Goal: Check status: Check status

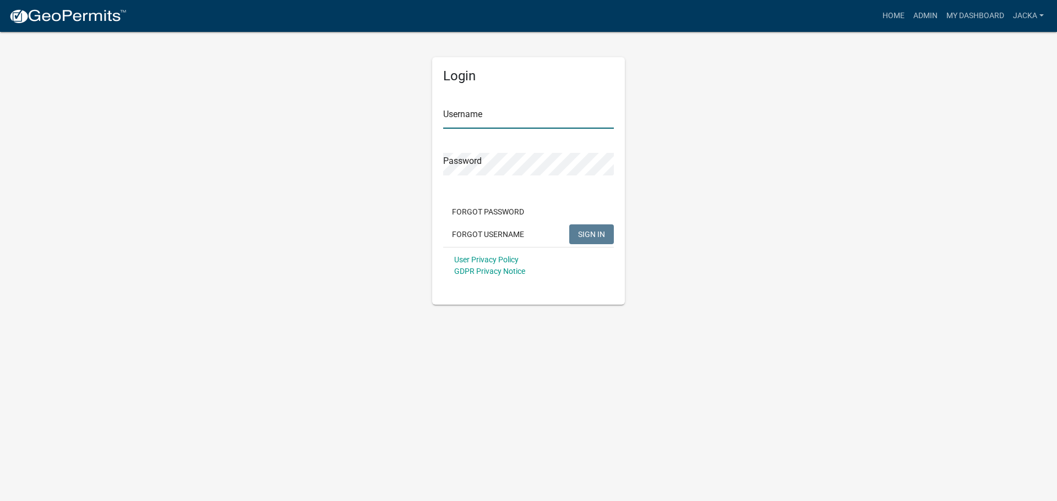
type input "jacka"
click at [609, 232] on button "SIGN IN" at bounding box center [591, 235] width 45 height 20
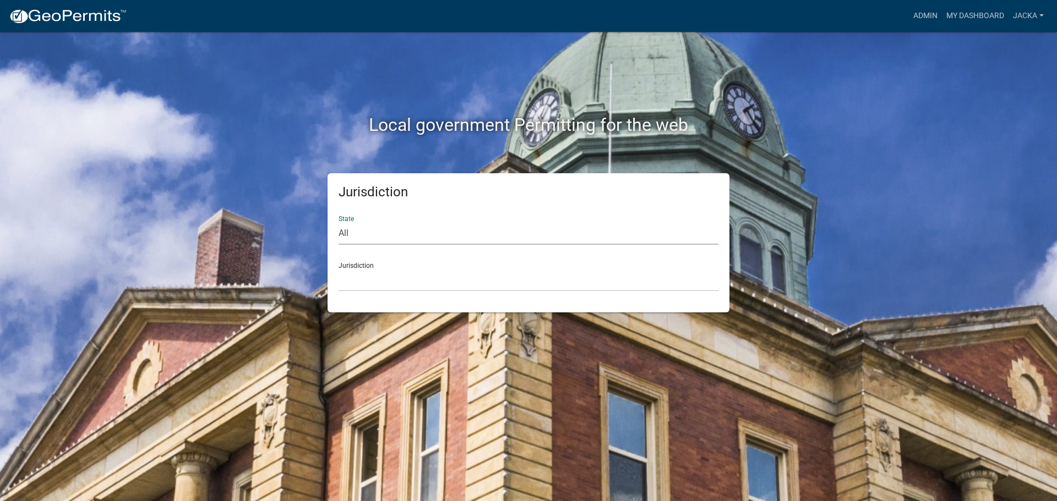
click at [350, 239] on select "All [US_STATE] [US_STATE] [US_STATE] [US_STATE] [US_STATE] [US_STATE] [US_STATE…" at bounding box center [529, 233] width 380 height 23
select select "[US_STATE]"
click at [339, 222] on select "All [US_STATE] [US_STATE] [US_STATE] [US_STATE] [US_STATE] [US_STATE] [US_STATE…" at bounding box center [529, 233] width 380 height 23
click at [367, 281] on select "[GEOGRAPHIC_DATA], [US_STATE] [GEOGRAPHIC_DATA], [US_STATE] [GEOGRAPHIC_DATA], …" at bounding box center [529, 280] width 380 height 23
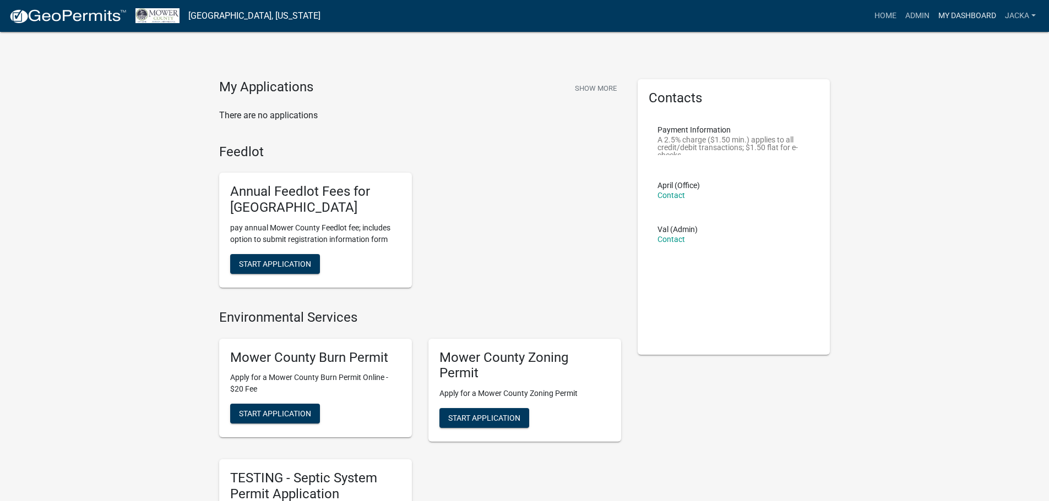
click at [953, 18] on link "My Dashboard" at bounding box center [967, 16] width 67 height 21
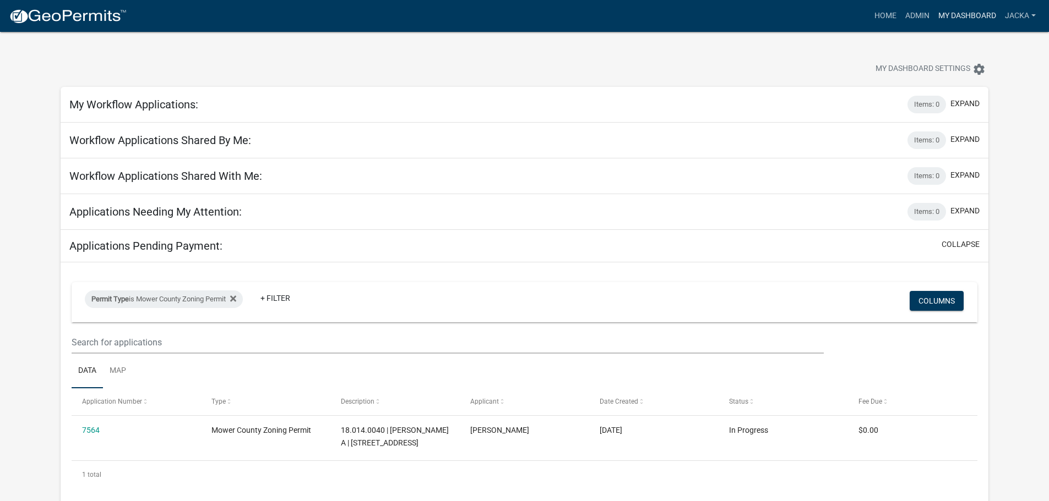
click at [979, 9] on link "My Dashboard" at bounding box center [967, 16] width 67 height 21
click at [925, 17] on link "Admin" at bounding box center [917, 16] width 33 height 21
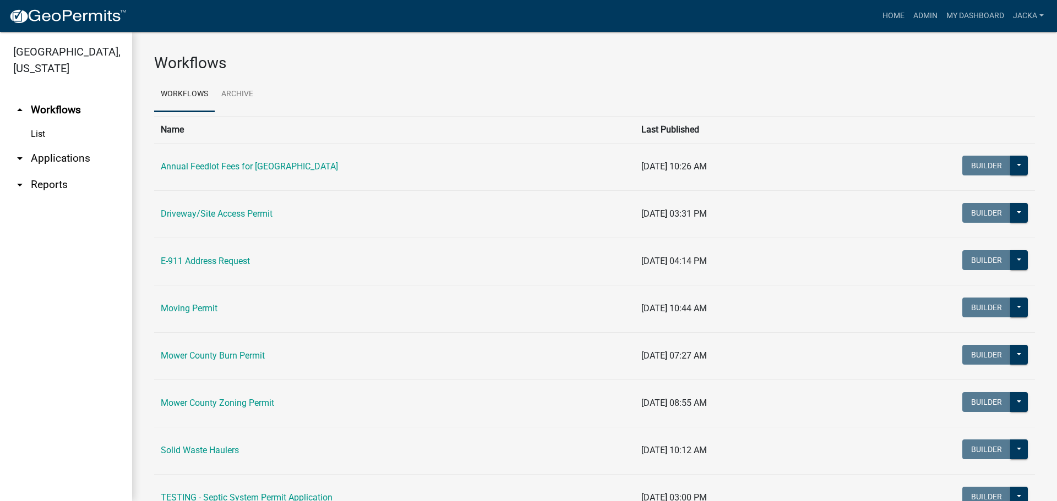
click at [56, 151] on link "arrow_drop_down Applications" at bounding box center [66, 158] width 132 height 26
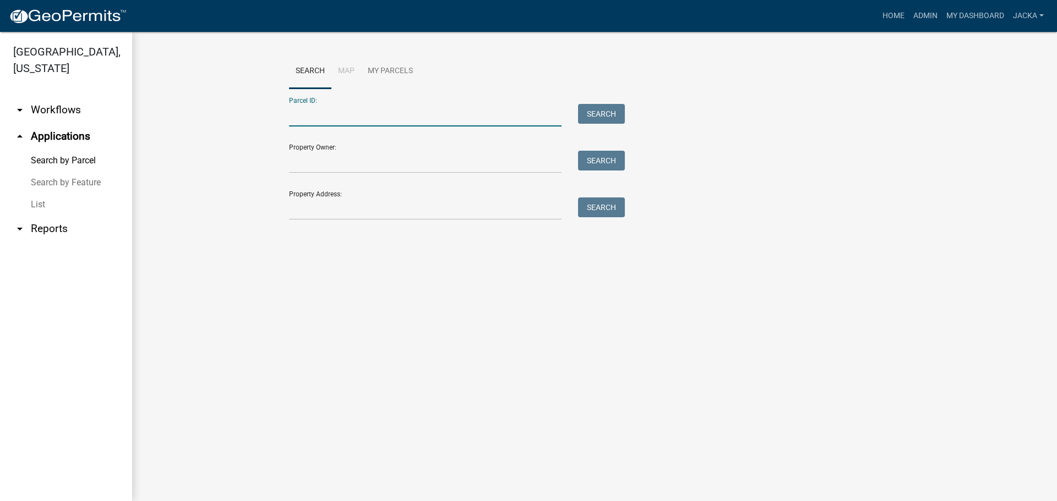
click at [335, 117] on input "Parcel ID:" at bounding box center [425, 115] width 272 height 23
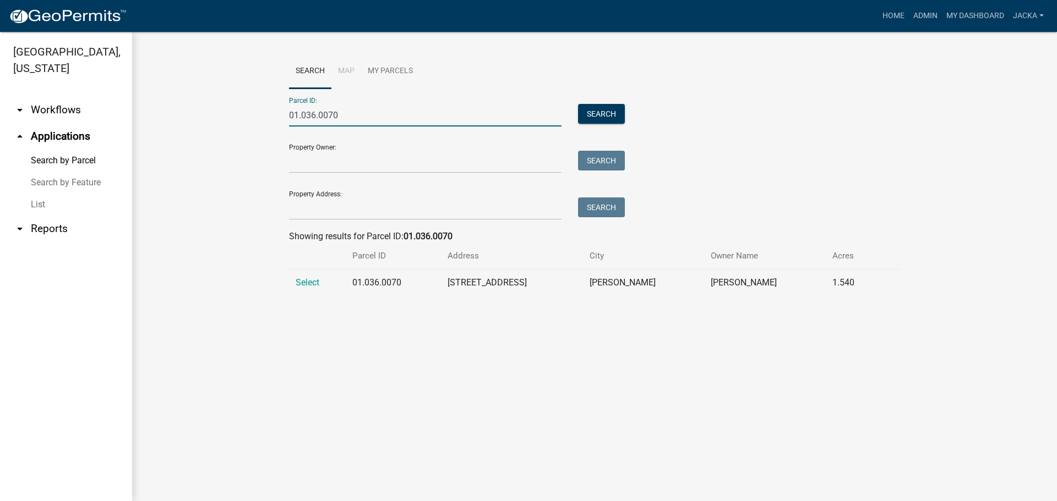
type input "01.036.0070"
click at [305, 280] on span "Select" at bounding box center [308, 282] width 24 height 10
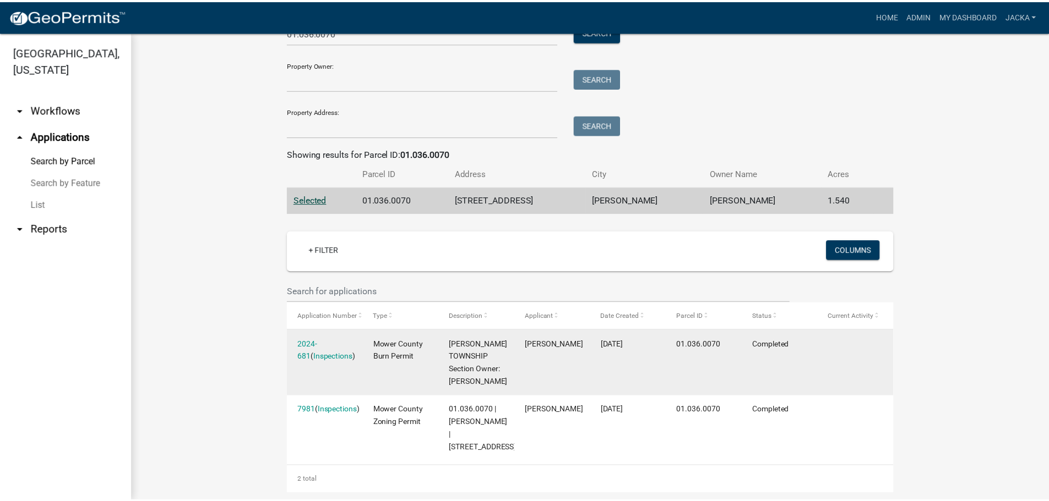
scroll to position [97, 0]
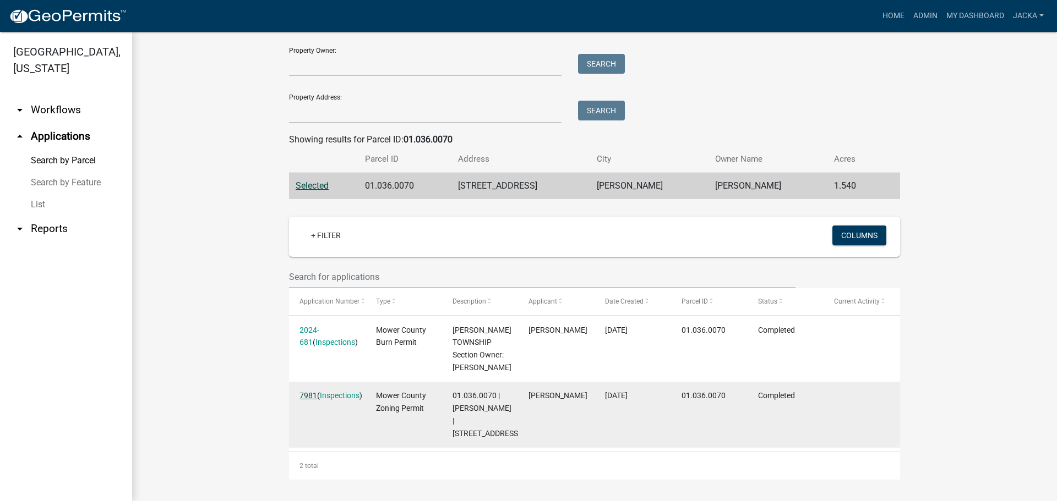
click at [307, 396] on link "7981" at bounding box center [308, 395] width 18 height 9
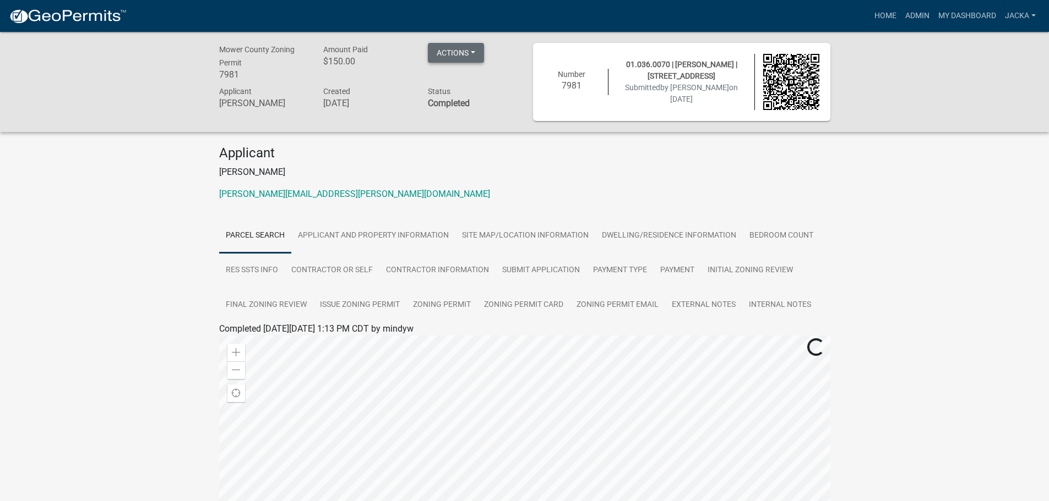
click at [448, 58] on button "Actions" at bounding box center [456, 53] width 56 height 20
click at [341, 243] on link "Applicant and Property Information" at bounding box center [373, 236] width 164 height 35
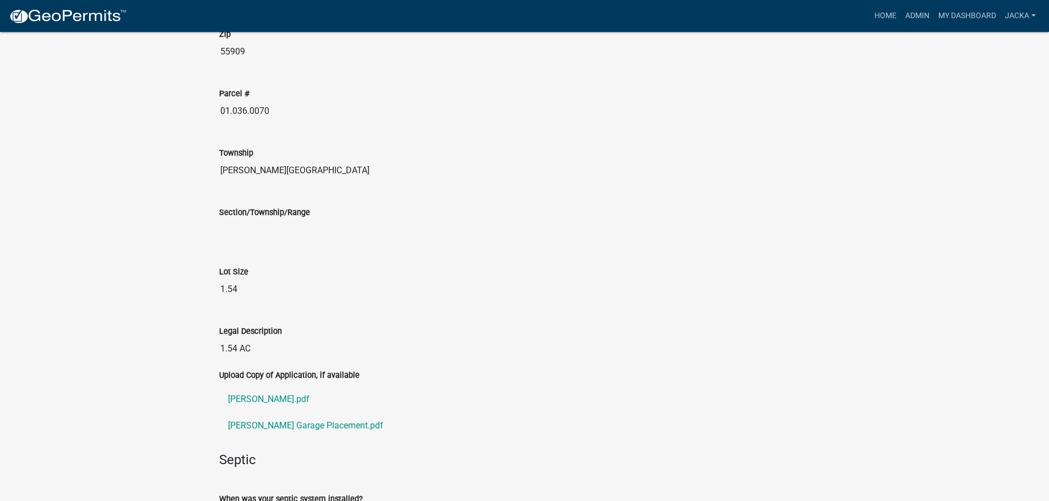
scroll to position [1321, 0]
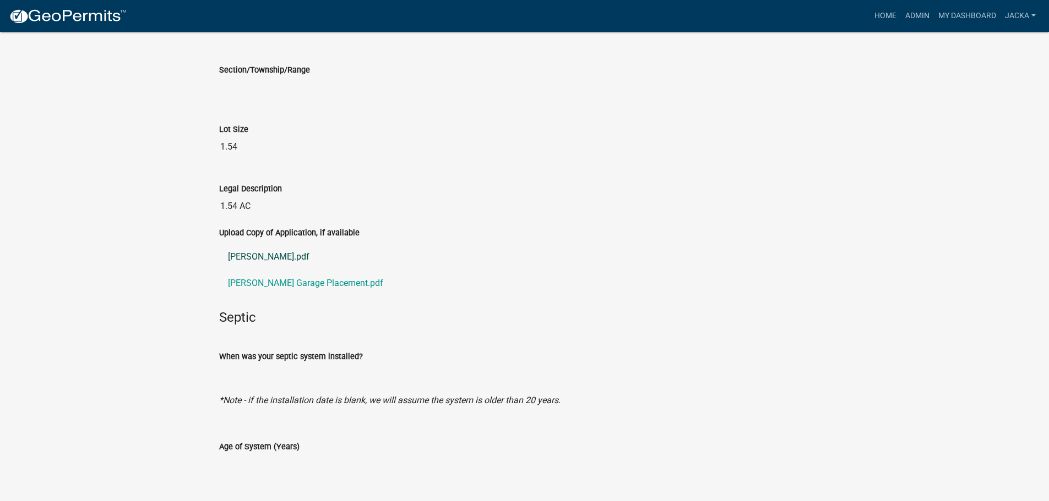
click at [257, 253] on link "[PERSON_NAME].pdf" at bounding box center [524, 257] width 611 height 26
click at [301, 288] on link "[PERSON_NAME] Garage Placement.pdf" at bounding box center [524, 283] width 611 height 26
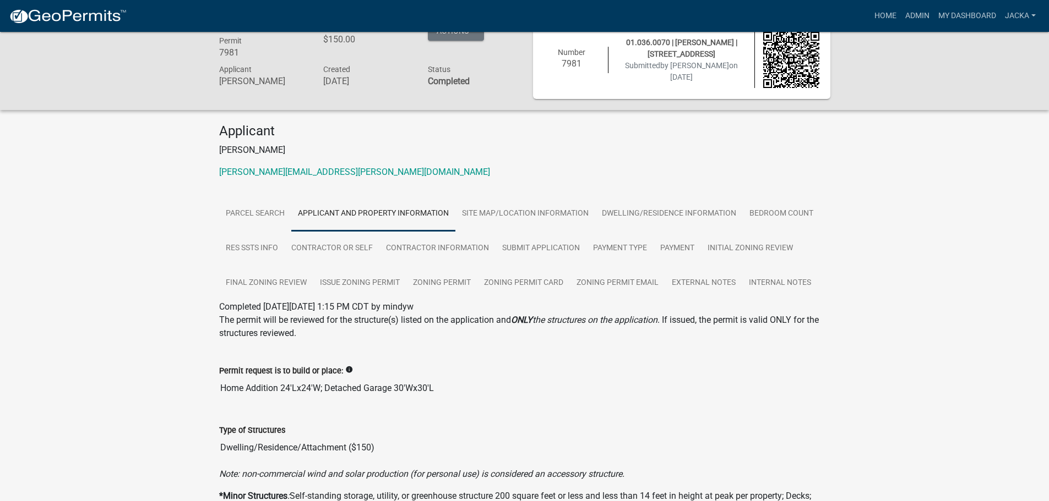
scroll to position [0, 0]
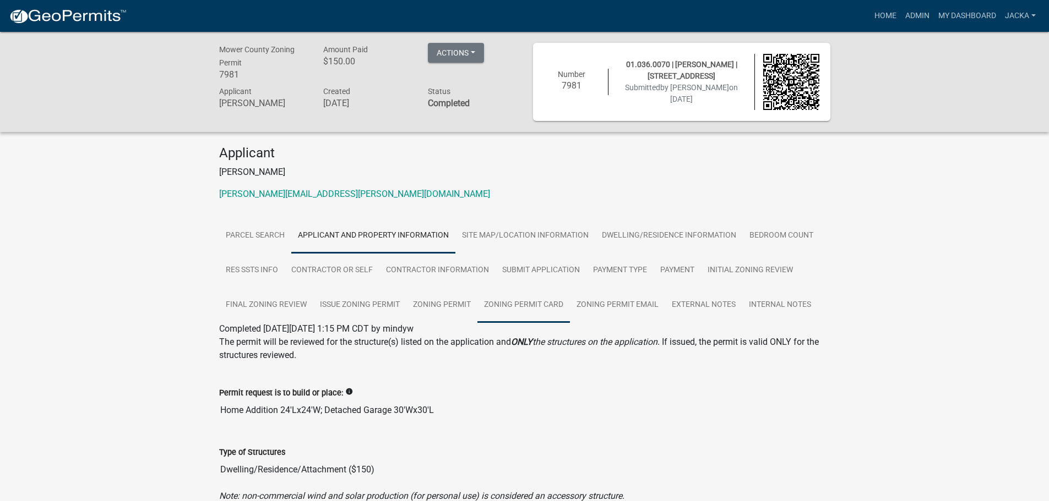
click at [536, 308] on link "Zoning Permit Card" at bounding box center [523, 305] width 92 height 35
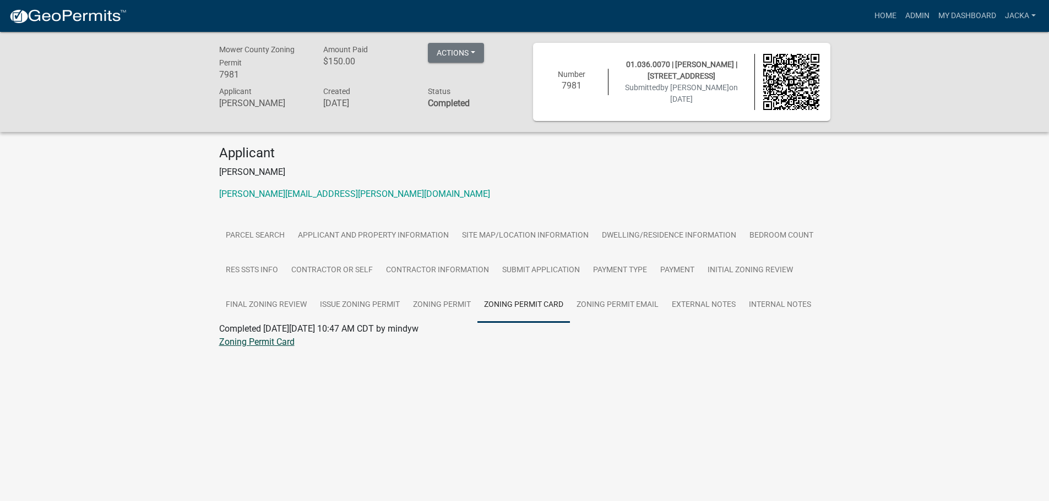
click at [252, 346] on link "Zoning Permit Card" at bounding box center [256, 342] width 75 height 10
